Goal: Task Accomplishment & Management: Manage account settings

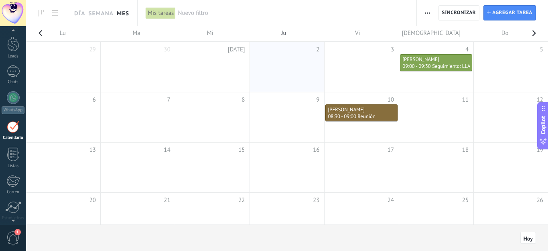
scroll to position [23, 0]
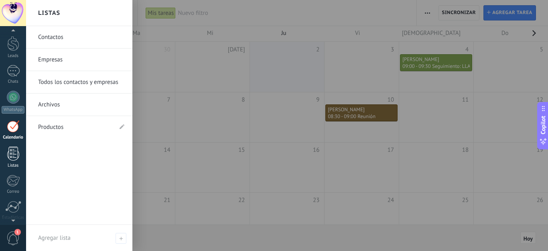
click at [14, 152] on div at bounding box center [13, 153] width 12 height 14
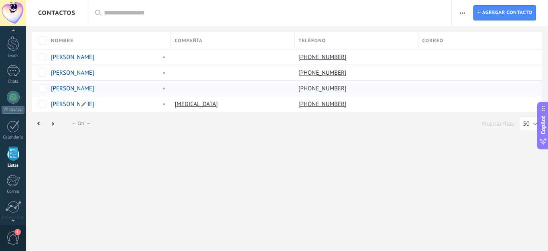
scroll to position [50, 0]
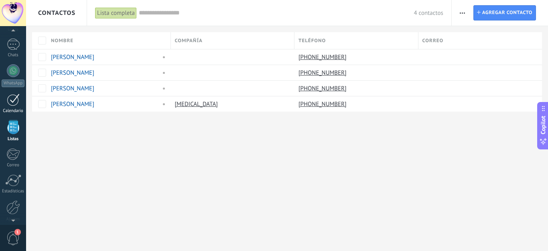
click at [13, 98] on div "1" at bounding box center [13, 99] width 13 height 12
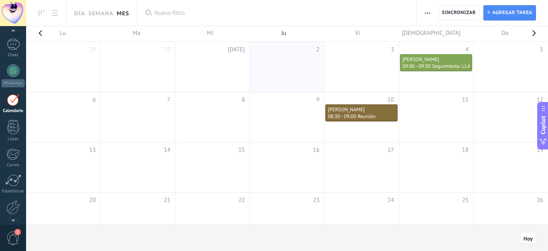
scroll to position [23, 0]
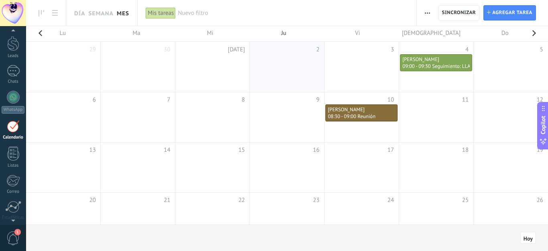
click at [422, 61] on div "[PERSON_NAME]" at bounding box center [435, 59] width 67 height 7
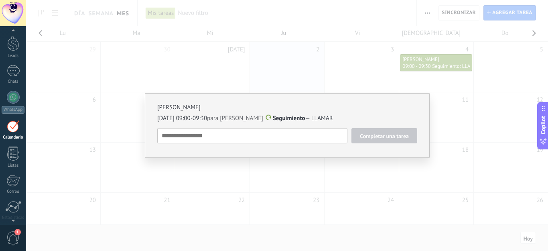
click at [306, 136] on textarea at bounding box center [252, 135] width 190 height 15
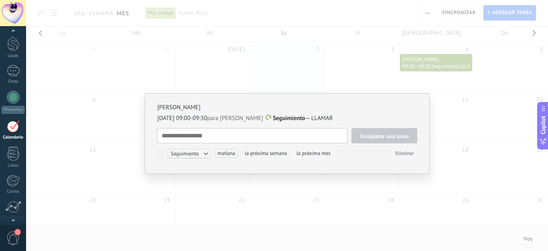
click at [206, 152] on span "Seguimiento" at bounding box center [189, 153] width 43 height 10
click at [378, 76] on div "[PERSON_NAME] [DATE] 09:00-09:30 para [PERSON_NAME] Seguimiento — LLAMAR Comple…" at bounding box center [287, 125] width 522 height 251
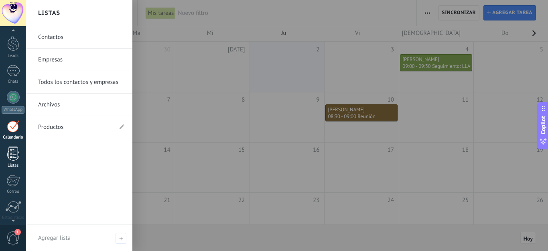
click at [11, 154] on div at bounding box center [13, 153] width 12 height 14
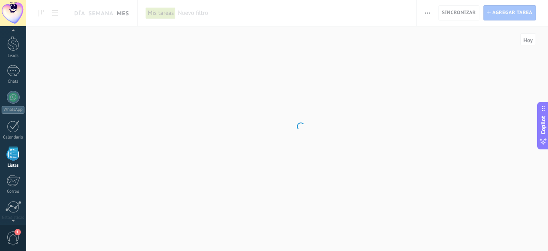
scroll to position [50, 0]
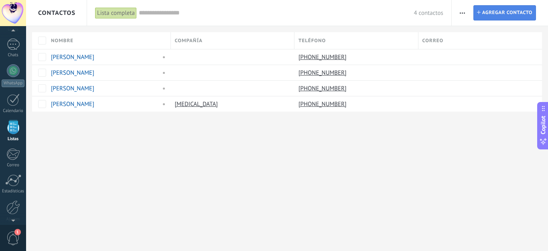
click at [499, 13] on span "Agregar contacto" at bounding box center [507, 13] width 50 height 14
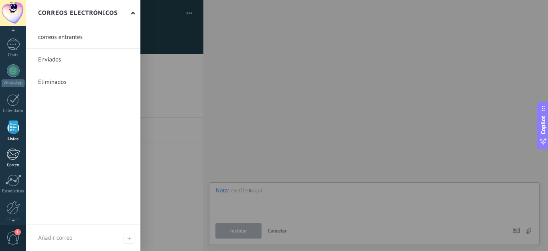
click at [13, 152] on div at bounding box center [12, 154] width 13 height 12
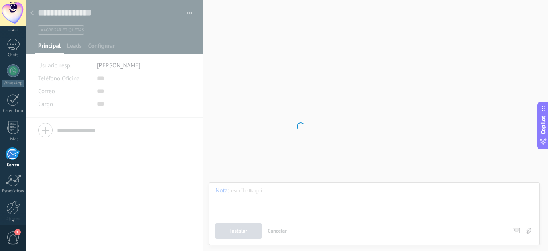
scroll to position [78, 0]
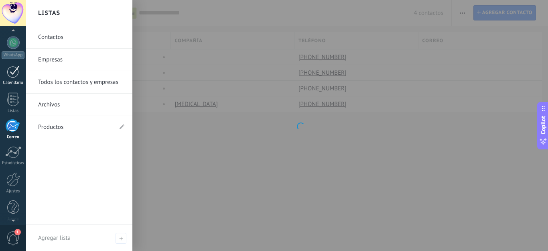
click at [13, 75] on div "1" at bounding box center [13, 71] width 13 height 12
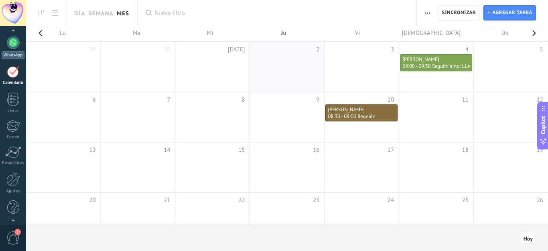
scroll to position [23, 0]
